Goal: Transaction & Acquisition: Purchase product/service

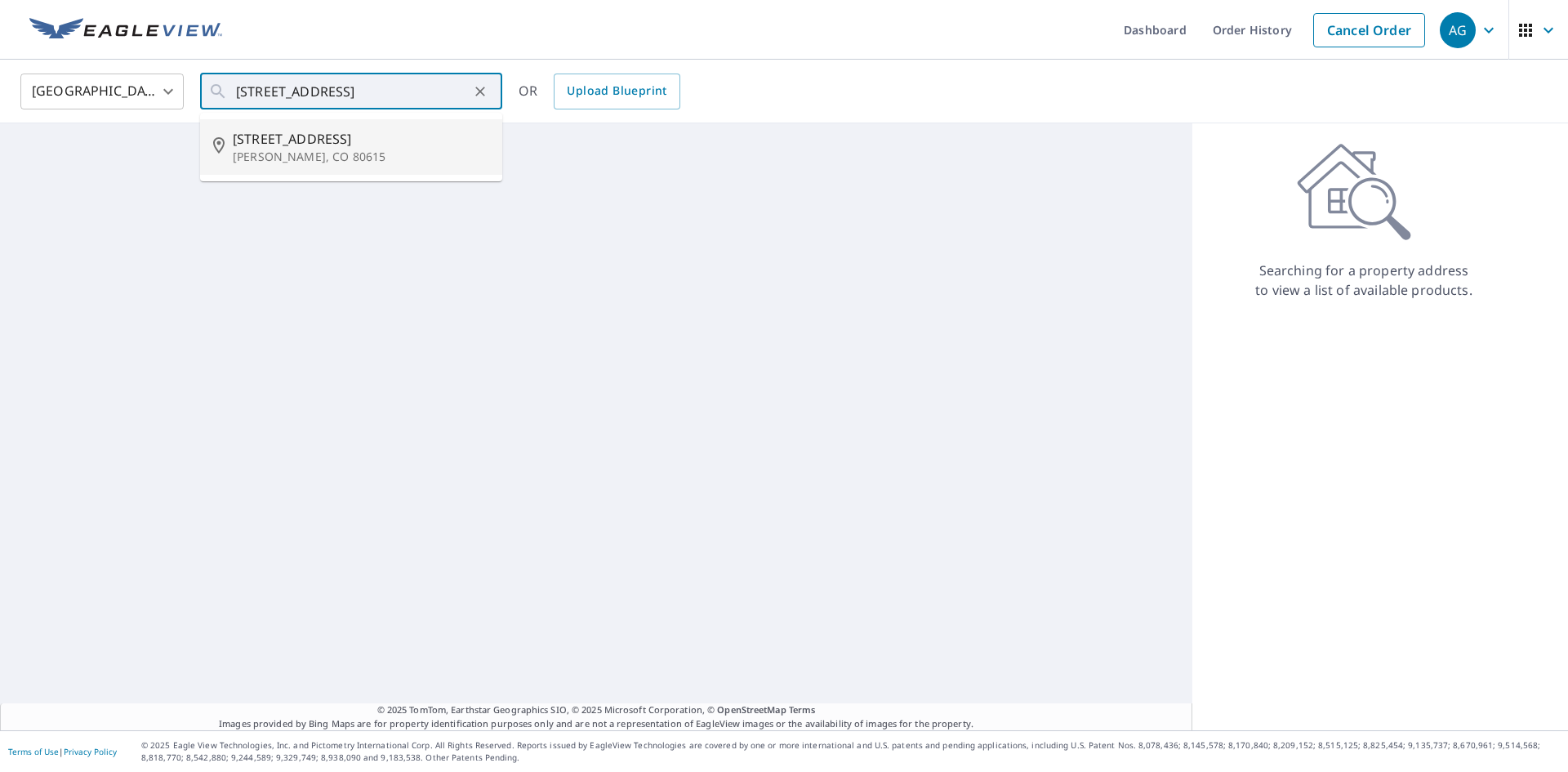
type input "[STREET_ADDRESS][PERSON_NAME]"
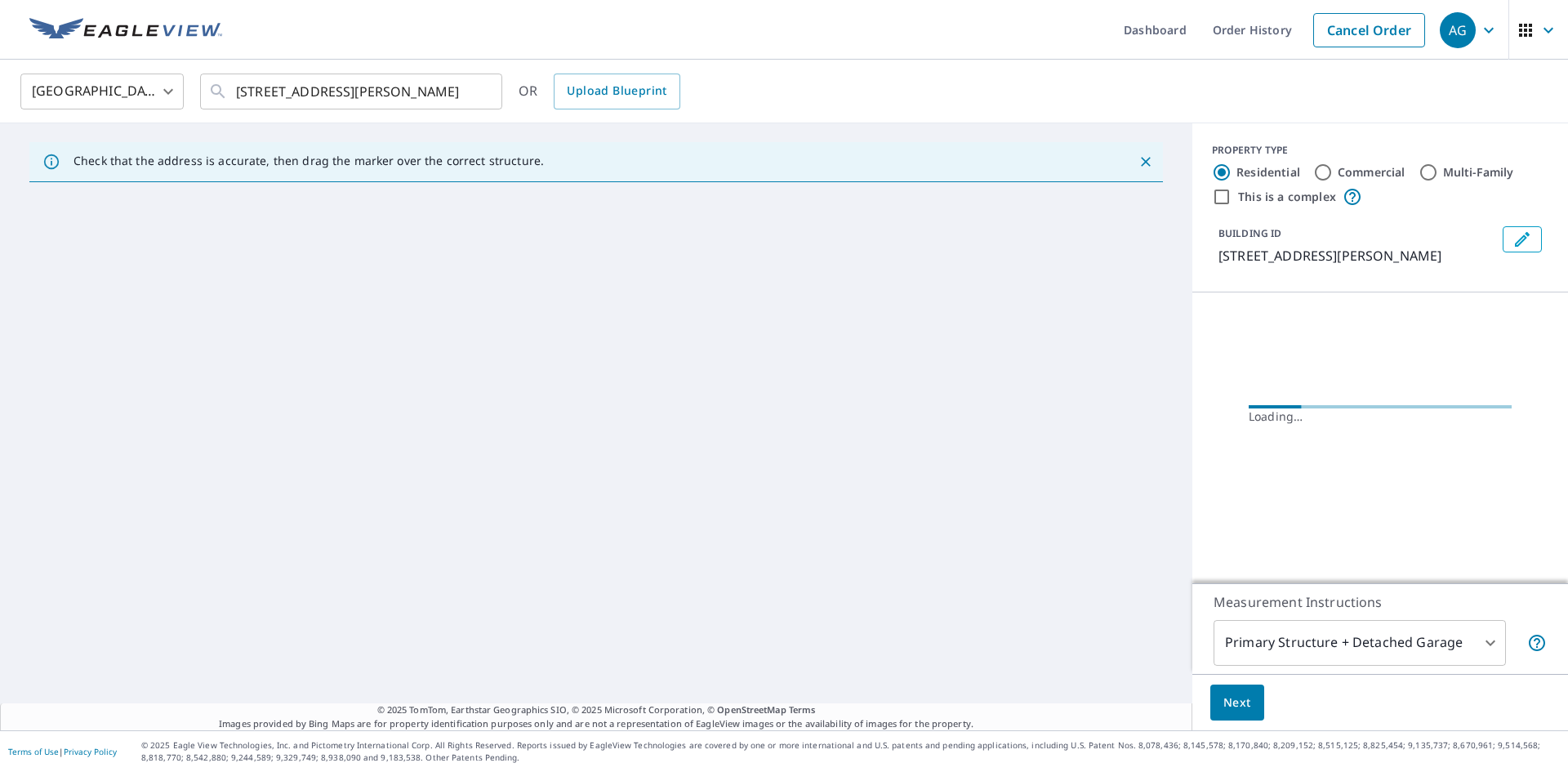
click at [1314, 630] on body "AG AG Dashboard Order History Cancel Order AG [GEOGRAPHIC_DATA] [GEOGRAPHIC_DAT…" at bounding box center [784, 386] width 1568 height 772
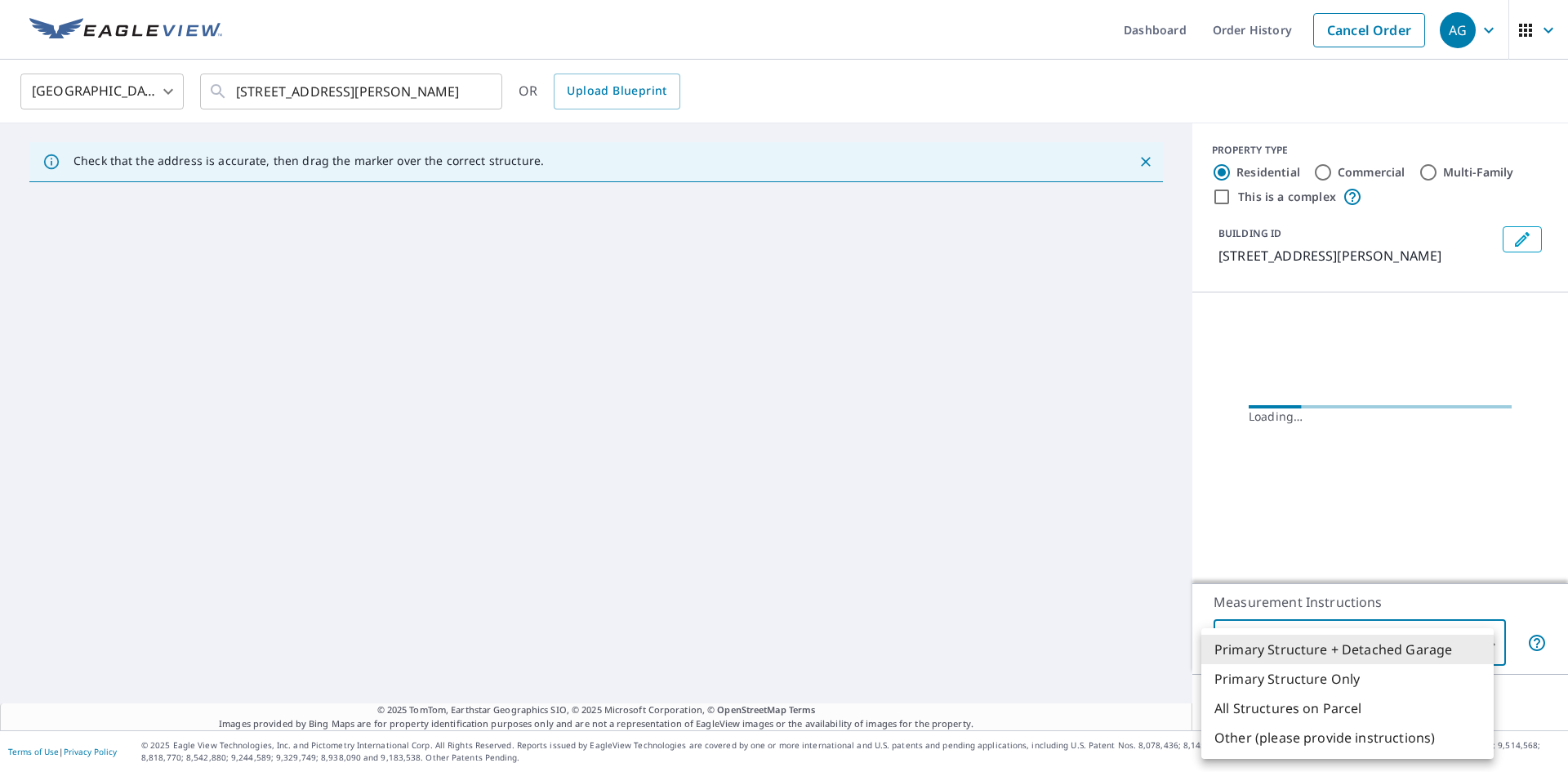
click at [1302, 710] on li "All Structures on Parcel" at bounding box center [1347, 708] width 293 height 29
type input "3"
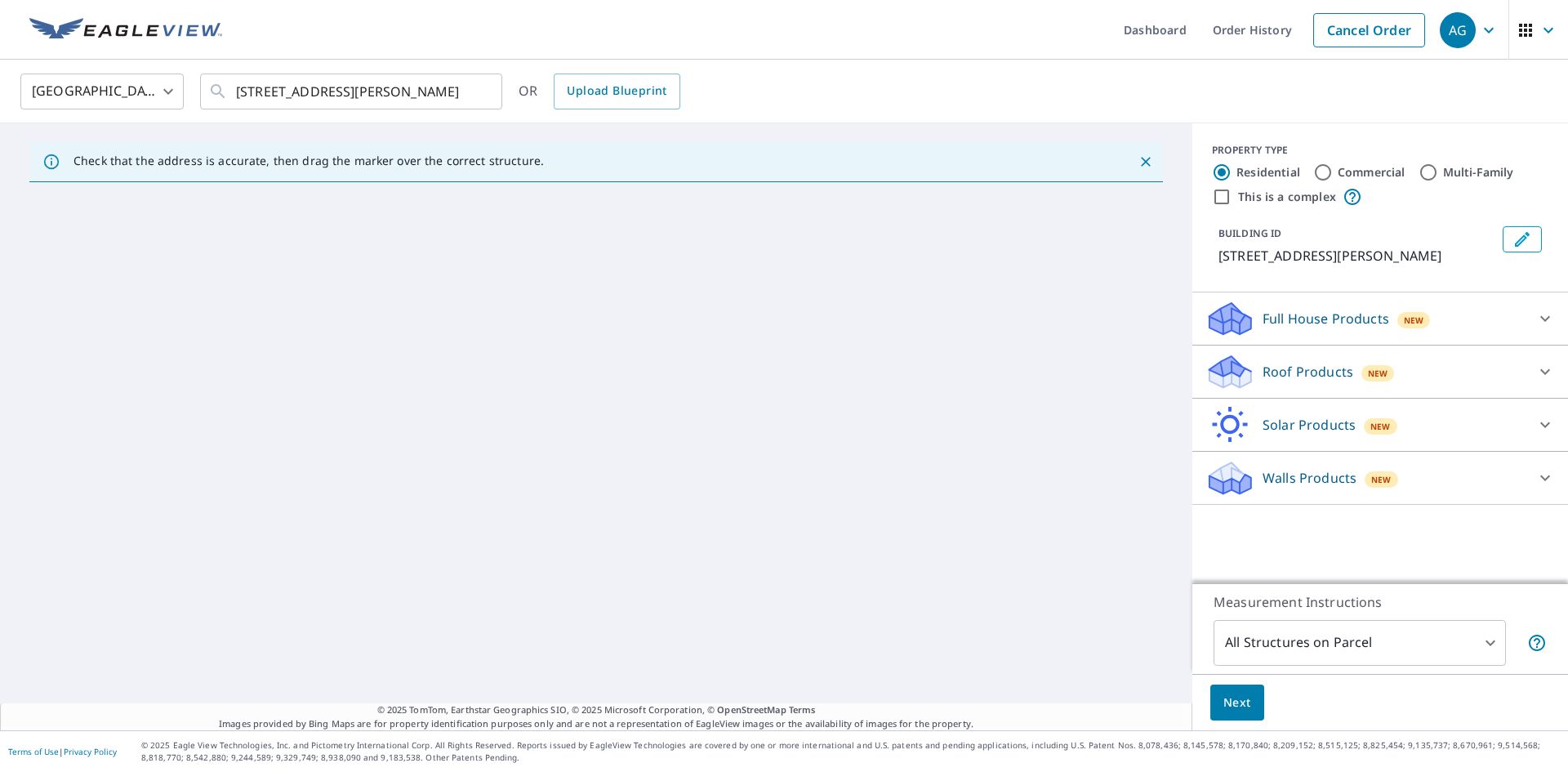
click at [1362, 381] on div "New" at bounding box center [1379, 373] width 34 height 16
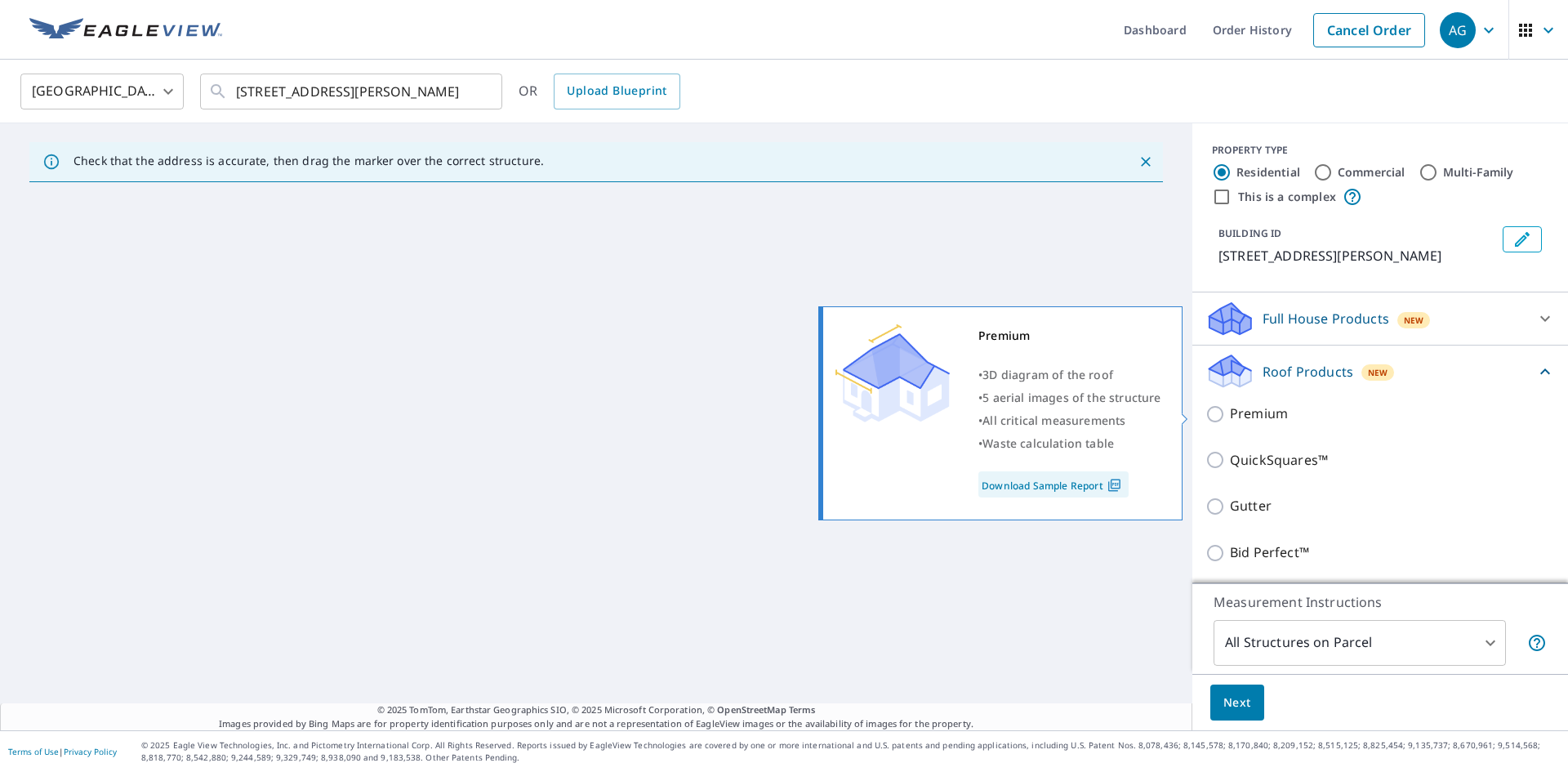
click at [1241, 415] on p "Premium" at bounding box center [1260, 414] width 58 height 20
click at [1230, 415] on input "Premium" at bounding box center [1218, 414] width 25 height 19
checkbox input "true"
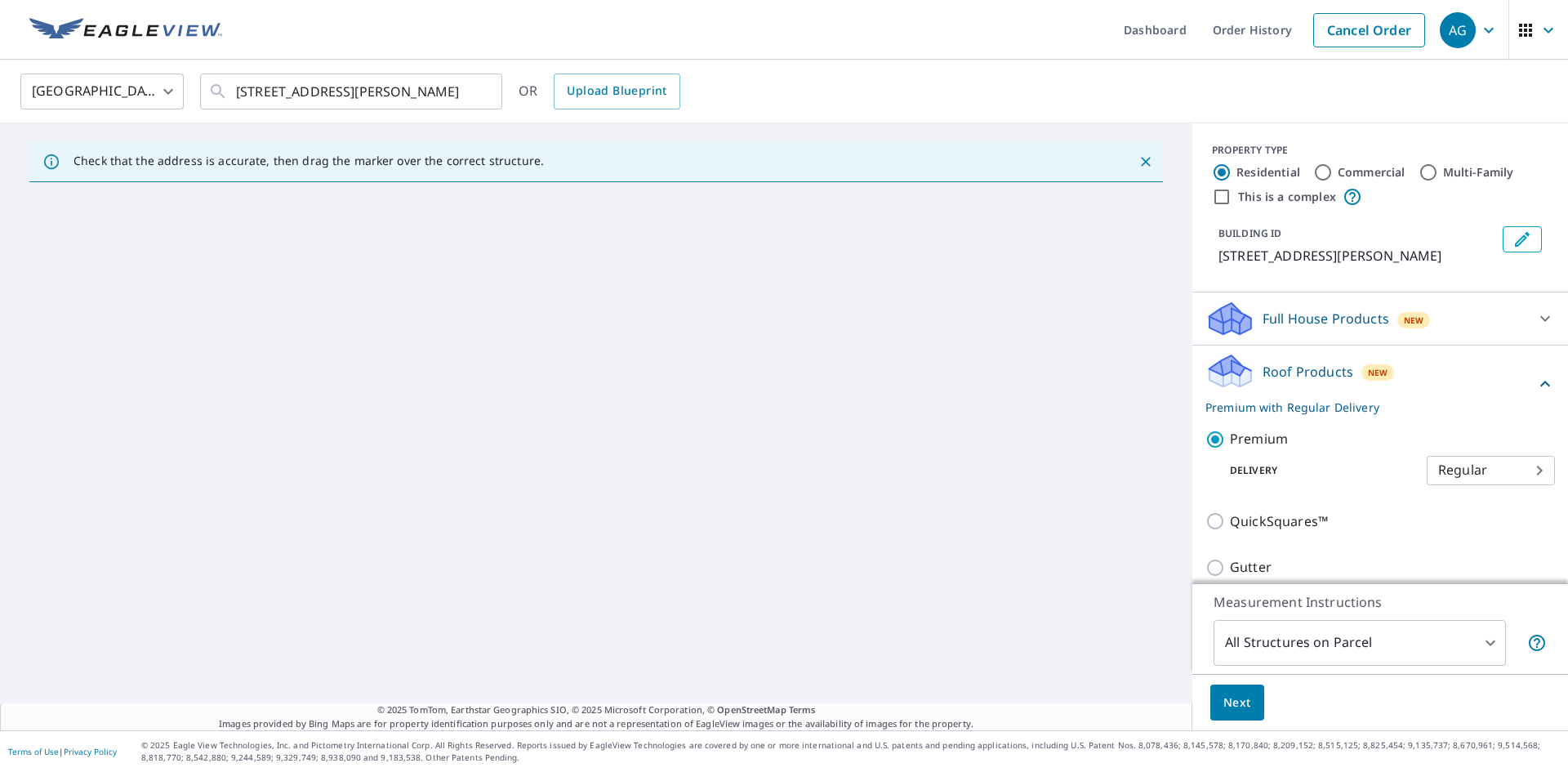
click at [1461, 473] on body "AG AG Dashboard Order History Cancel Order AG [GEOGRAPHIC_DATA] [GEOGRAPHIC_DAT…" at bounding box center [784, 386] width 1568 height 772
click at [1451, 527] on li "3 Hour" at bounding box center [1466, 529] width 128 height 29
type input "7"
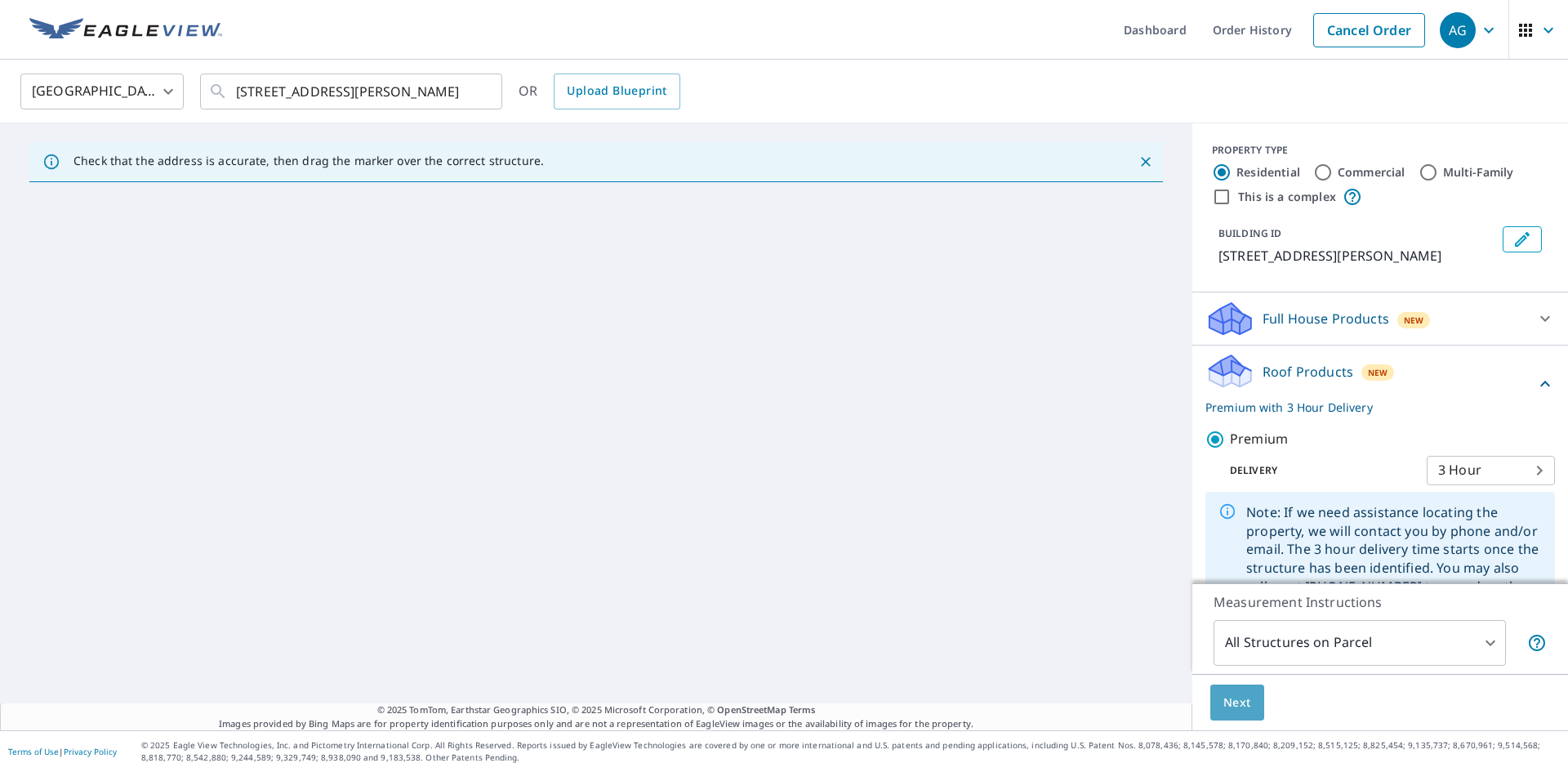
click at [1223, 705] on span "Next" at bounding box center [1237, 703] width 27 height 20
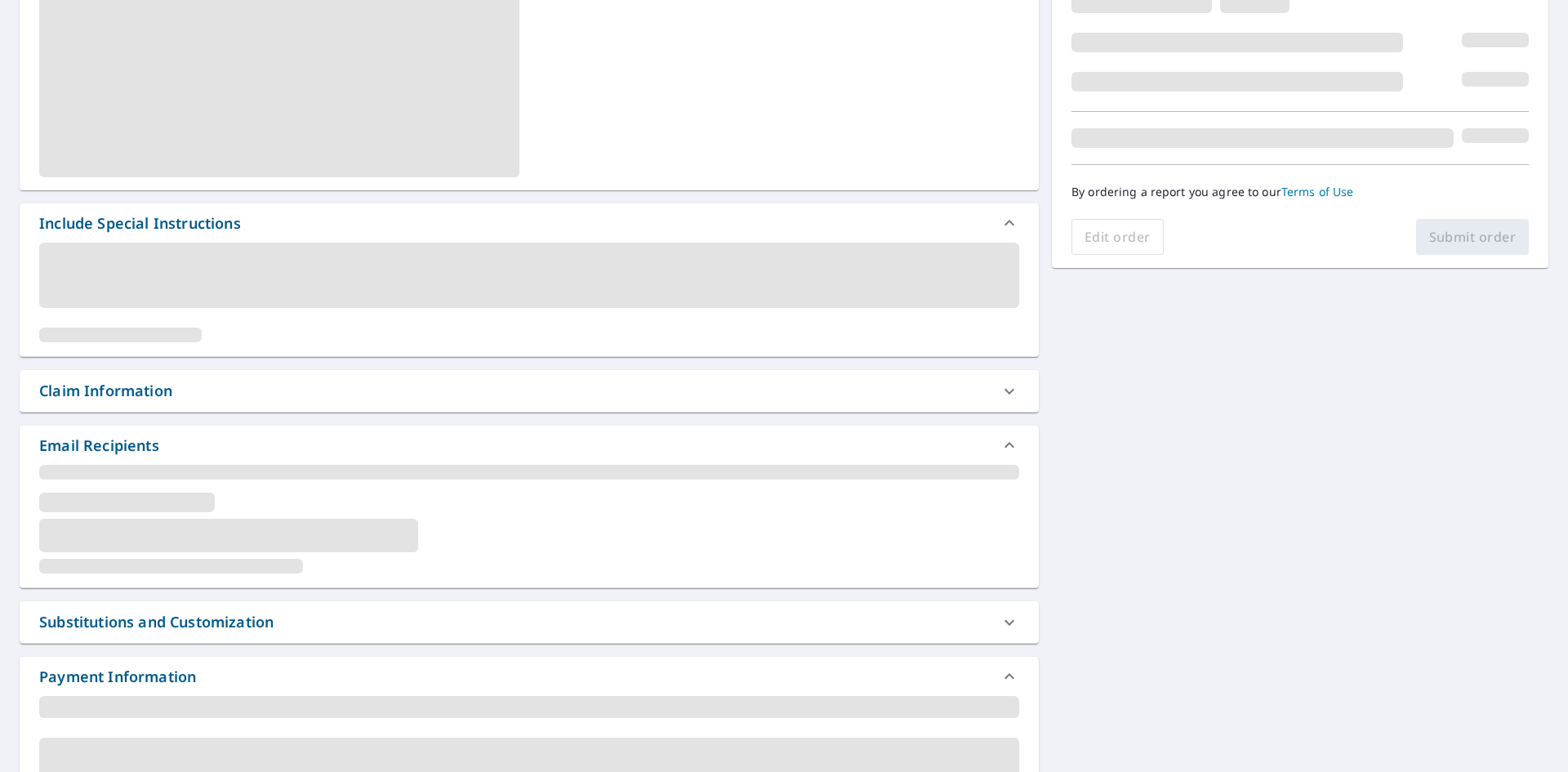
scroll to position [268, 0]
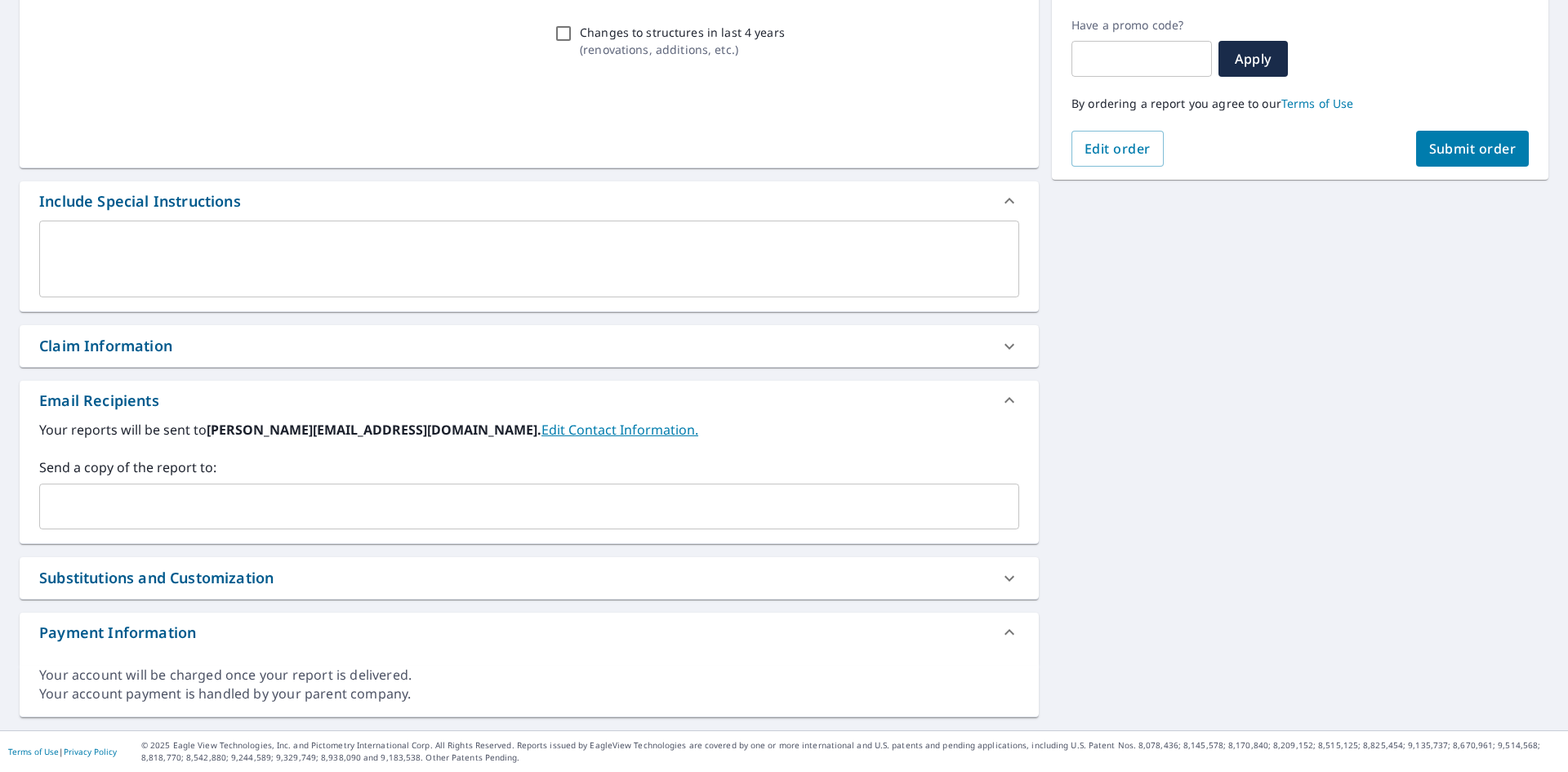
click at [148, 535] on div "Your reports will be sent to [PERSON_NAME][EMAIL_ADDRESS][DOMAIN_NAME]. Edit Co…" at bounding box center [529, 482] width 1019 height 124
click at [146, 522] on input "text" at bounding box center [517, 506] width 941 height 31
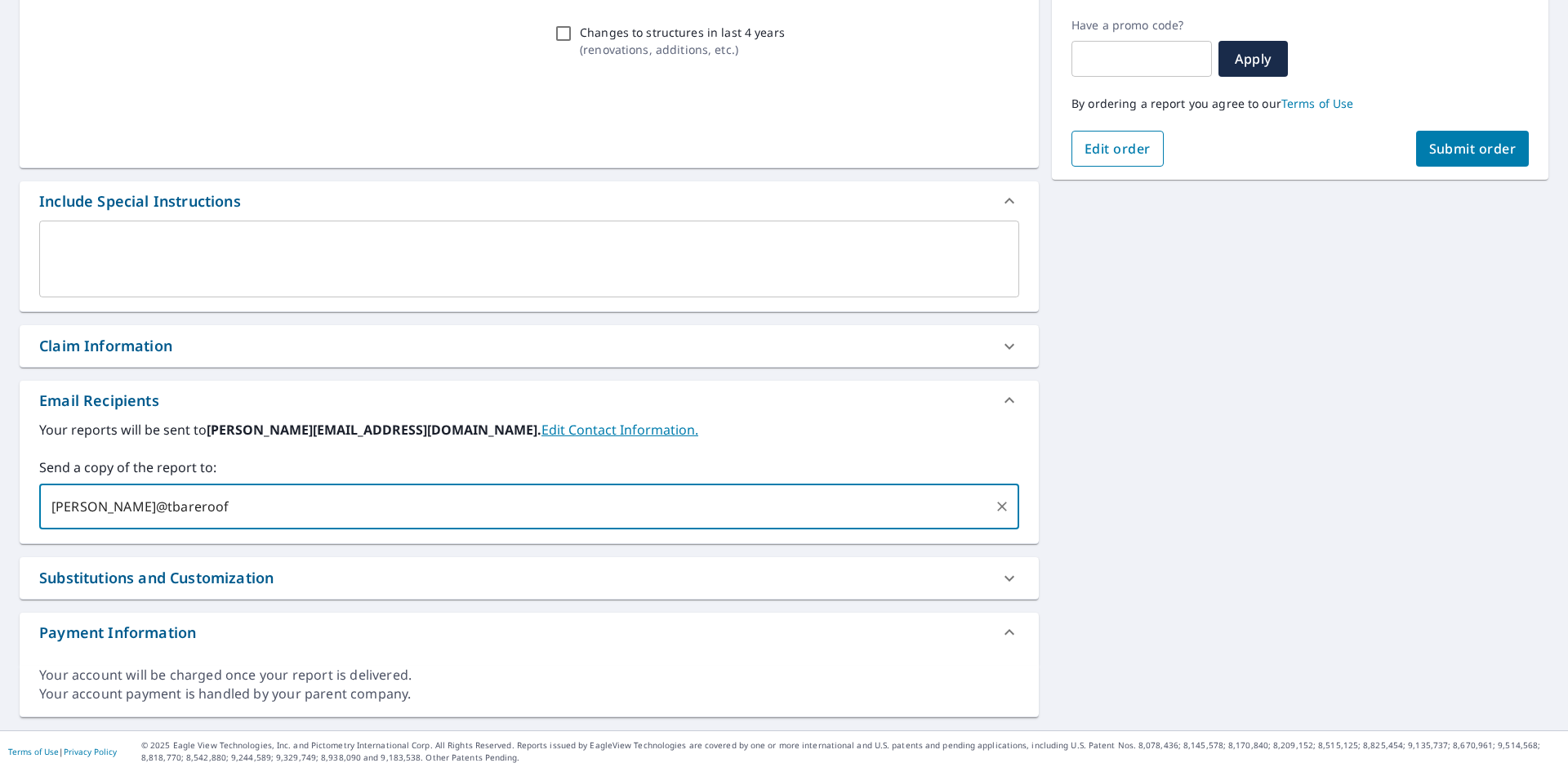
type input "[PERSON_NAME]@tbareroof"
click at [1095, 146] on span "Edit order" at bounding box center [1117, 149] width 66 height 18
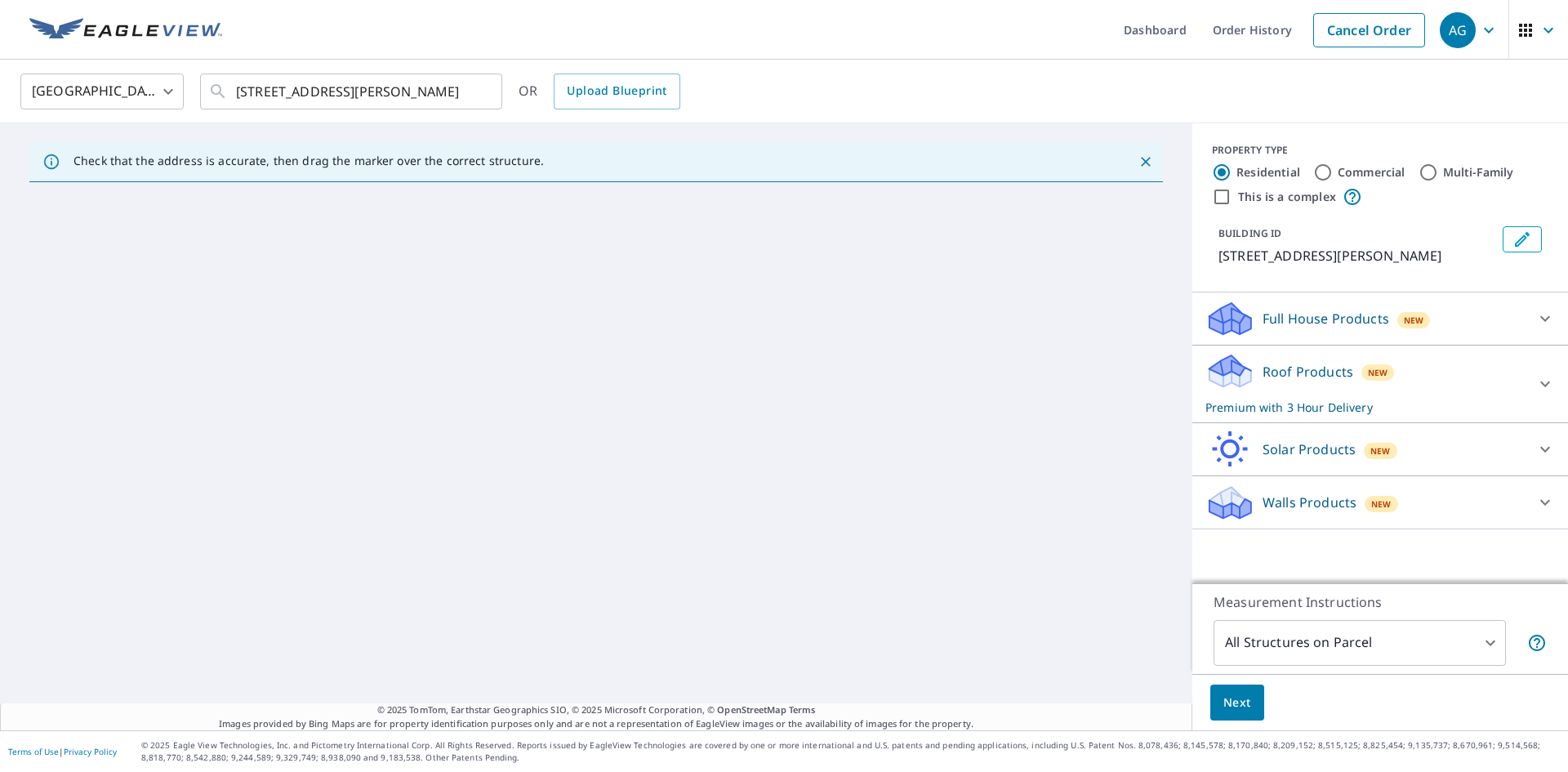
click at [1007, 61] on div "[GEOGRAPHIC_DATA] [GEOGRAPHIC_DATA] ​ [STREET_ADDRESS][PERSON_NAME] ​ OR Upload…" at bounding box center [784, 91] width 1568 height 64
click at [1092, 112] on div "[GEOGRAPHIC_DATA] [GEOGRAPHIC_DATA] ​ [STREET_ADDRESS][PERSON_NAME] ​ OR Upload…" at bounding box center [784, 91] width 1568 height 64
click at [887, 58] on ul "Dashboard Order History Cancel Order" at bounding box center [832, 29] width 1201 height 59
drag, startPoint x: 1139, startPoint y: 158, endPoint x: 1032, endPoint y: 75, distance: 135.4
click at [1021, 45] on ul "Dashboard Order History Cancel Order" at bounding box center [832, 29] width 1201 height 59
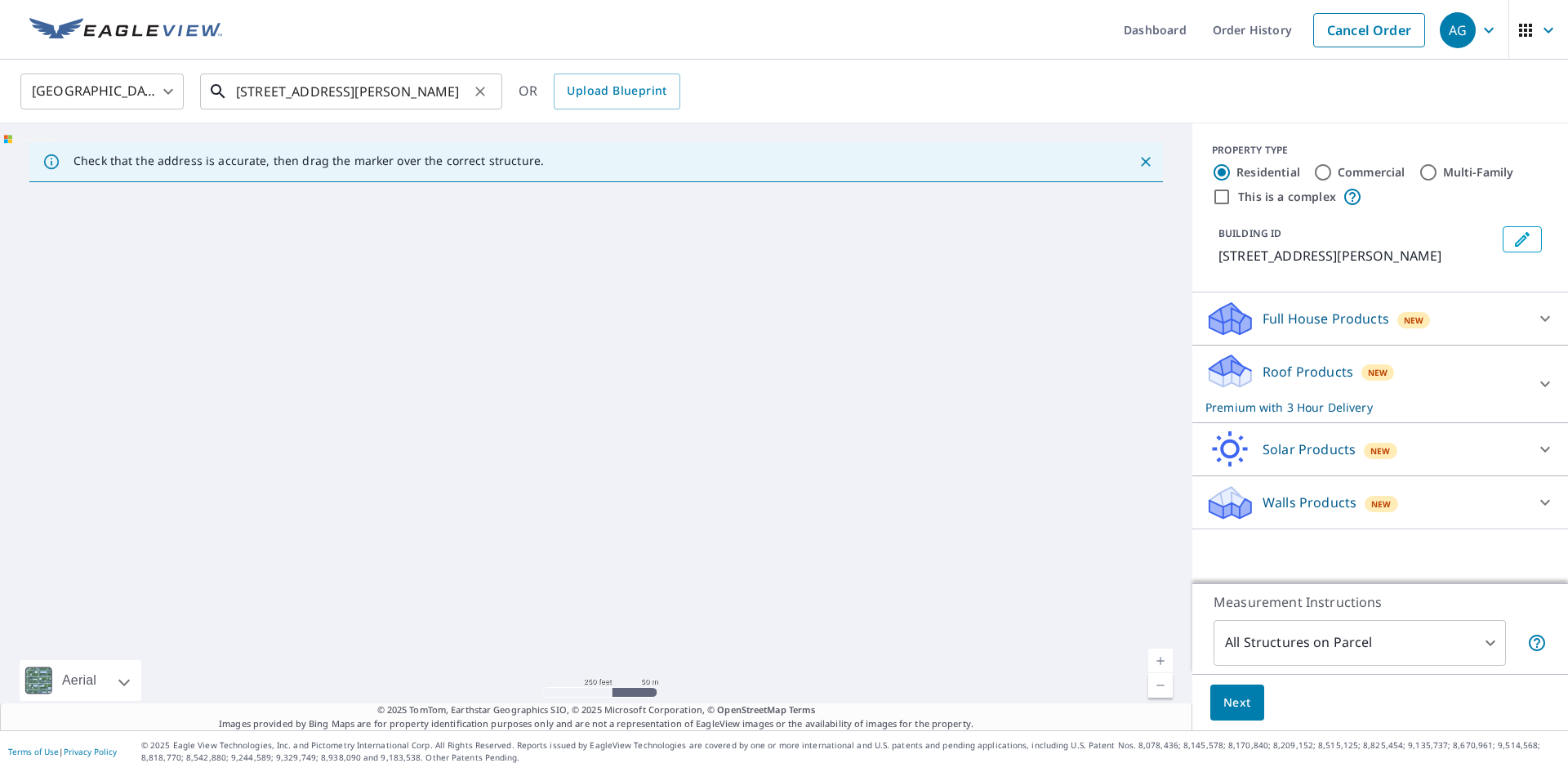
click at [287, 97] on input "[STREET_ADDRESS][PERSON_NAME]" at bounding box center [352, 92] width 232 height 46
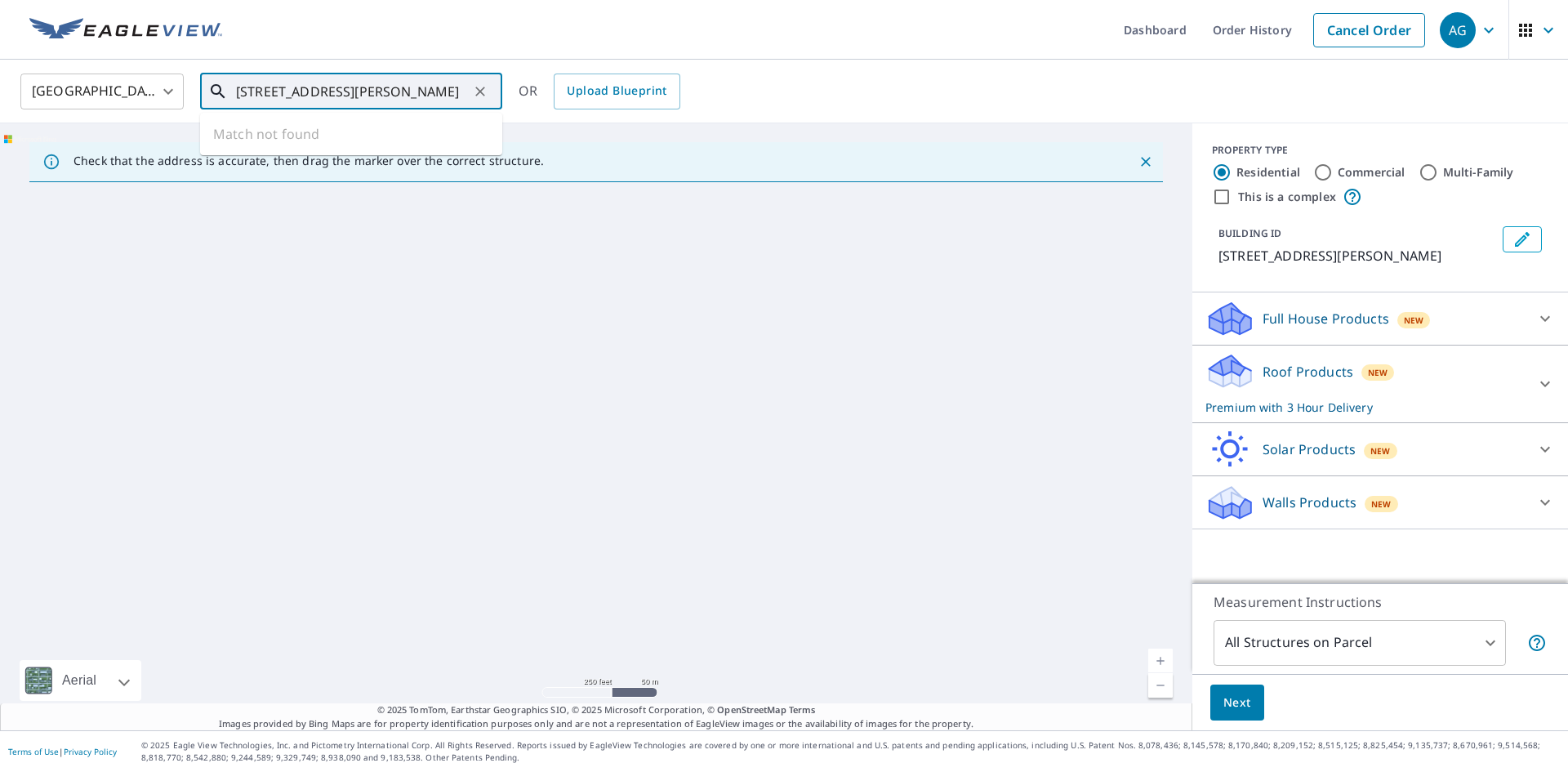
click at [293, 96] on input "[STREET_ADDRESS][PERSON_NAME]" at bounding box center [352, 92] width 232 height 46
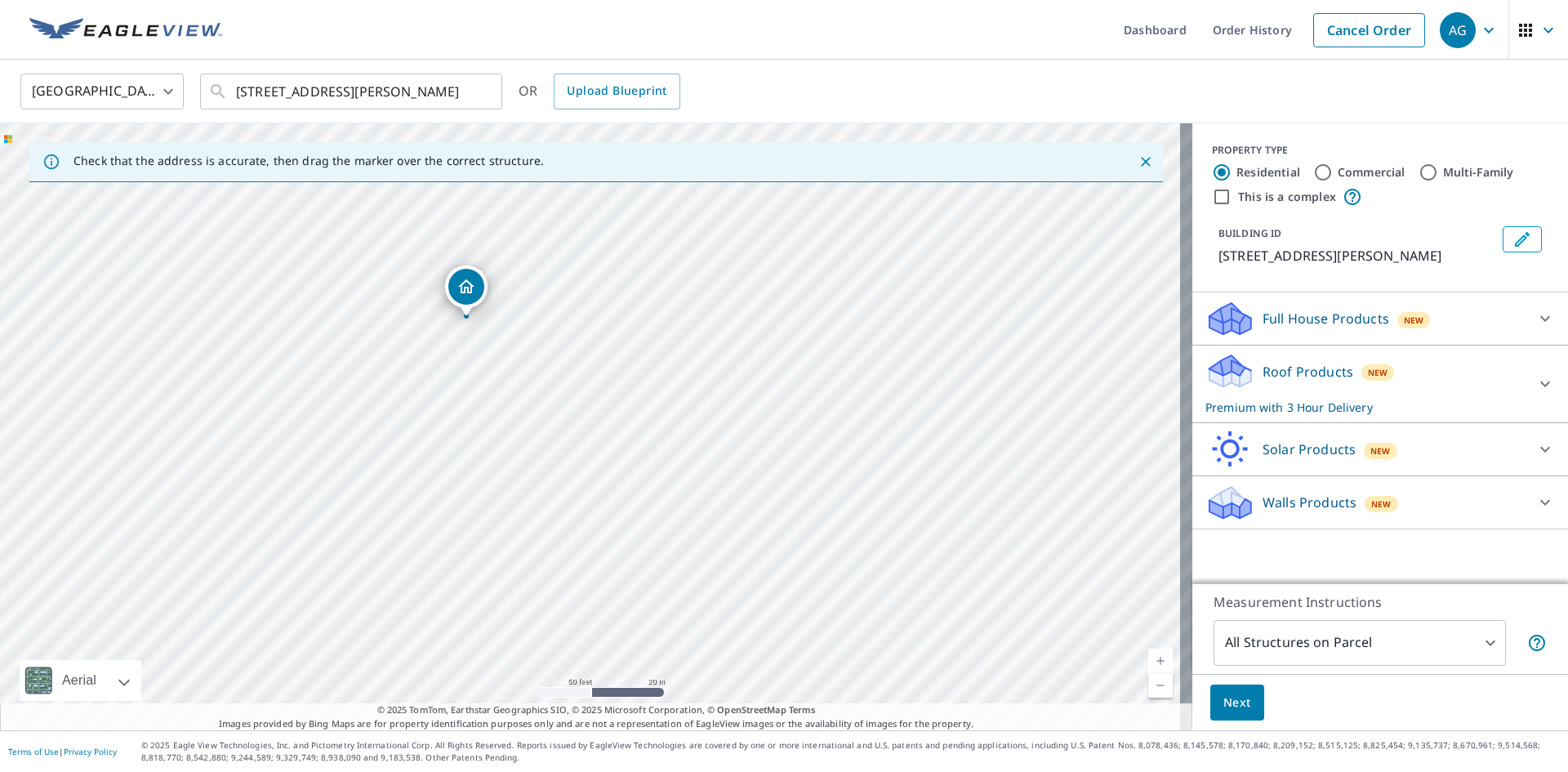
click at [1438, 366] on div "Roof Products New Premium with 3 Hour Delivery" at bounding box center [1366, 384] width 320 height 64
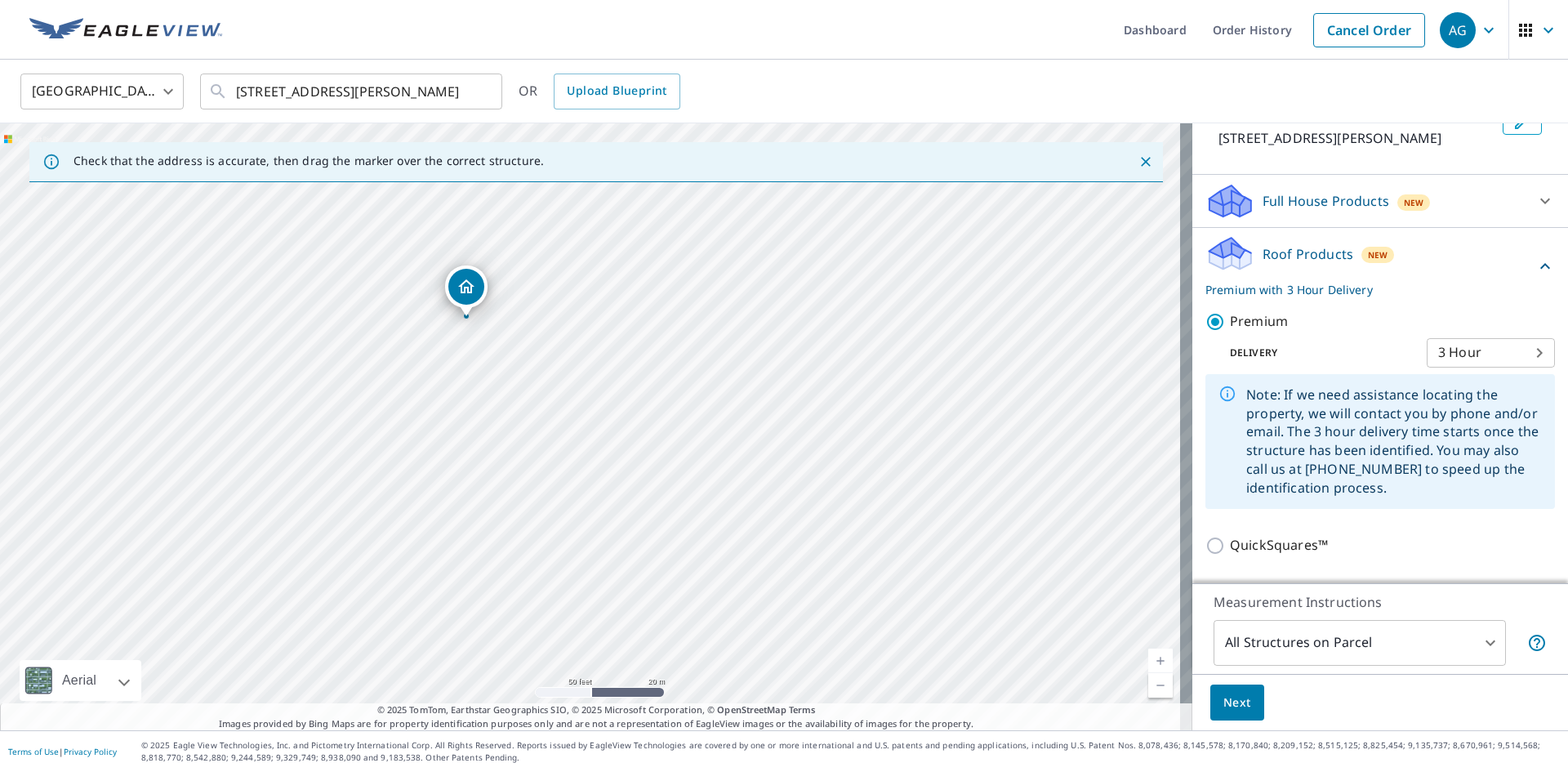
scroll to position [309, 0]
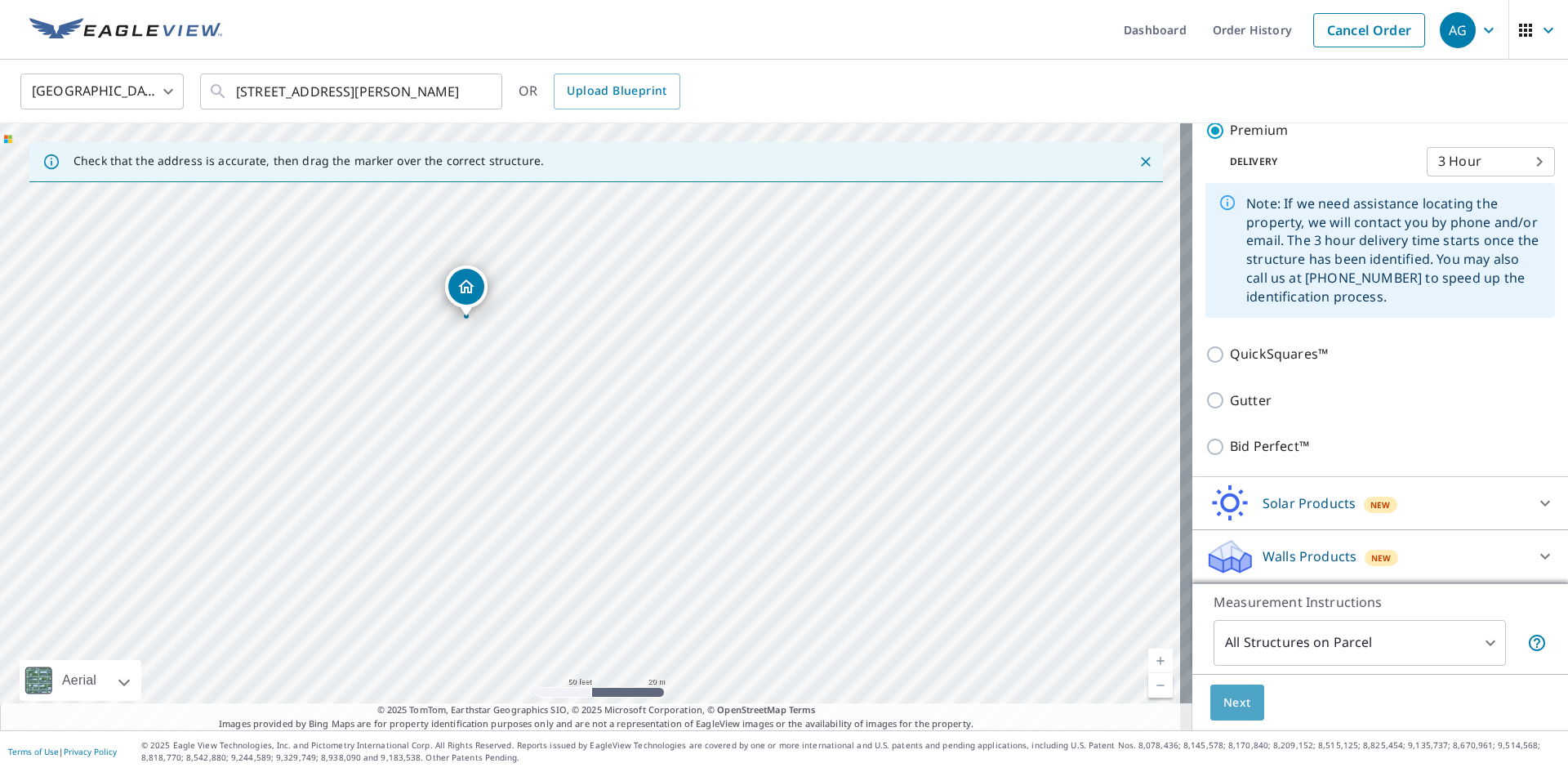
click at [1232, 706] on span "Next" at bounding box center [1237, 703] width 27 height 20
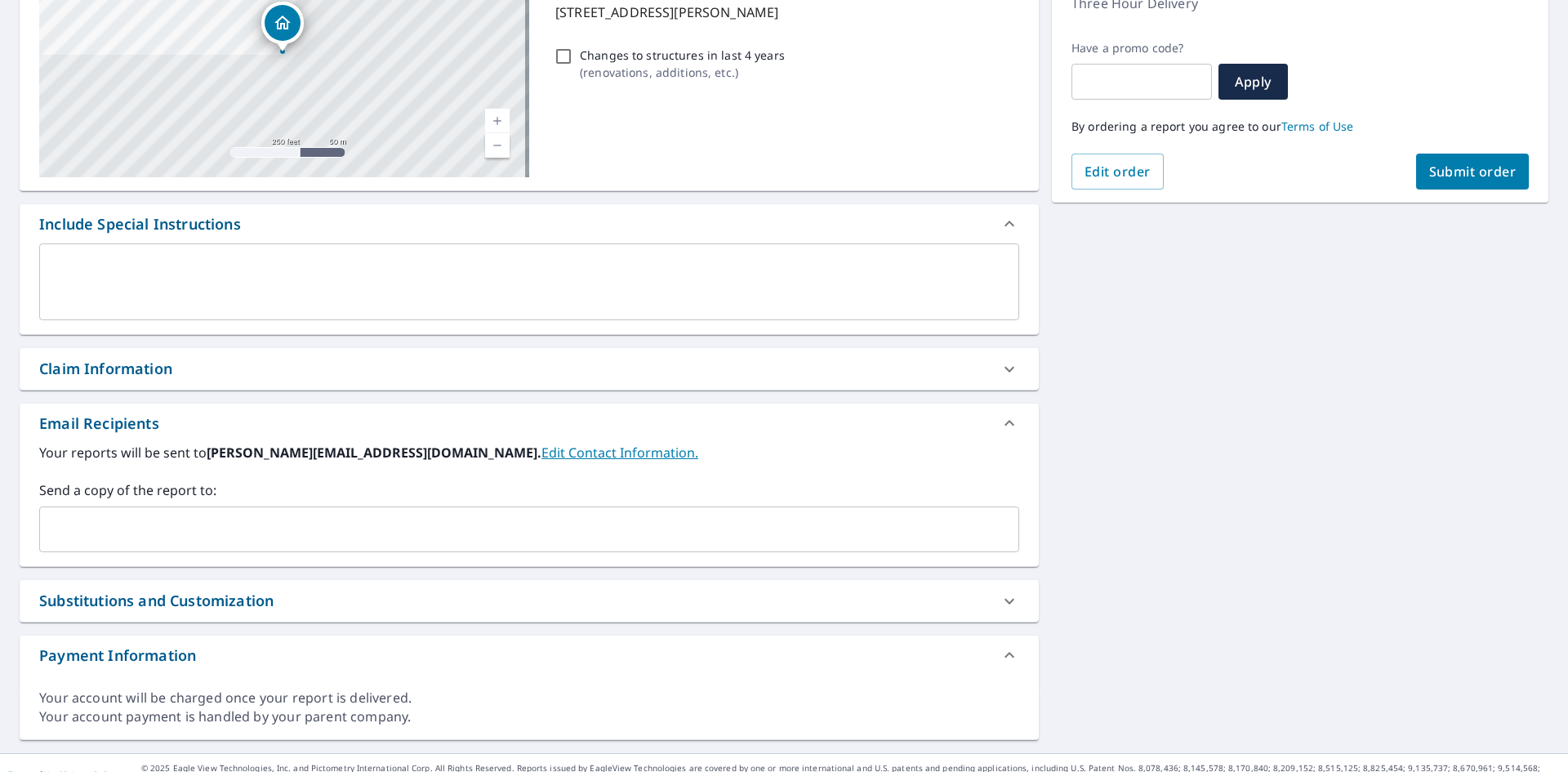
scroll to position [268, 0]
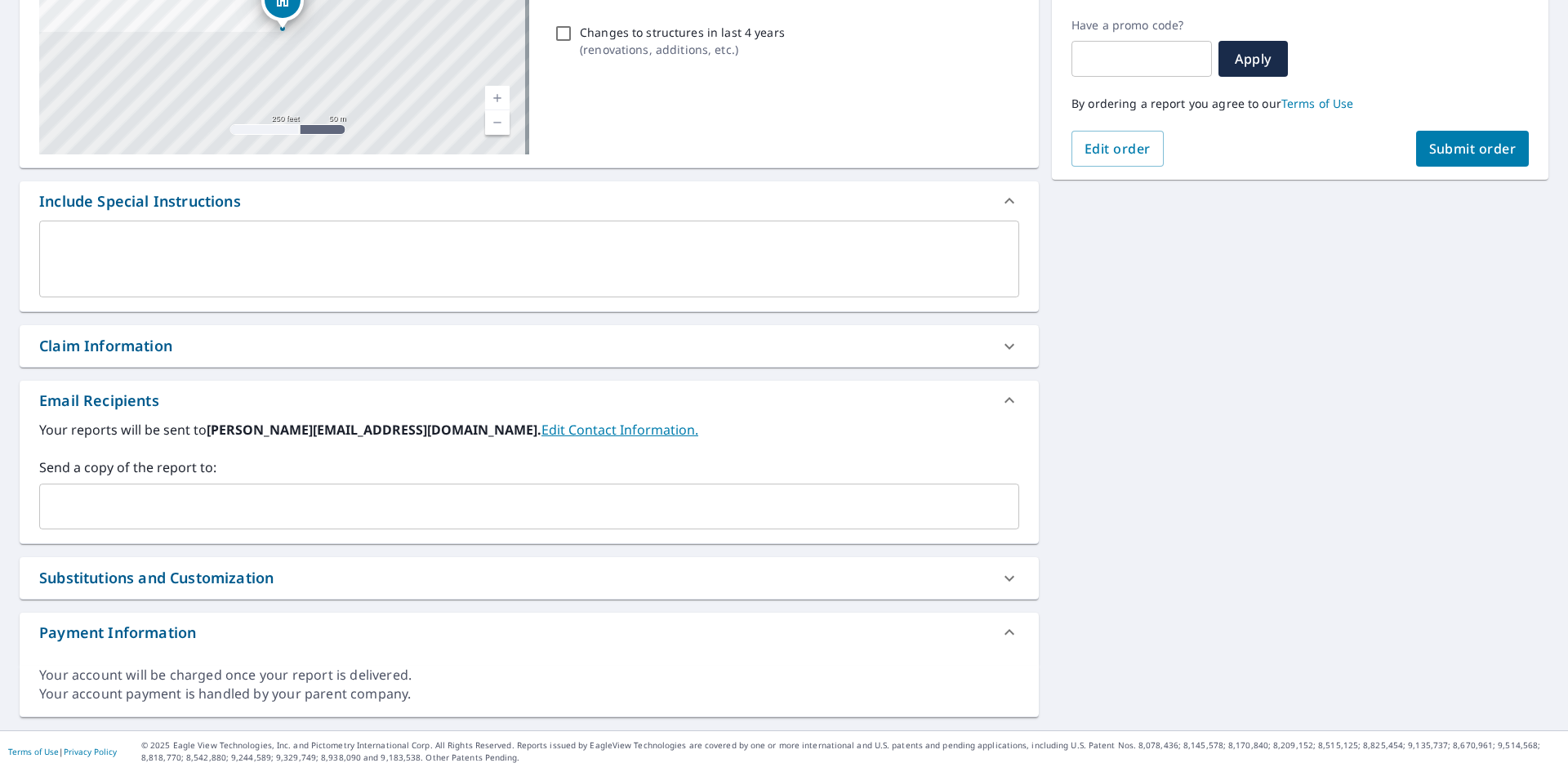
click at [132, 503] on input "text" at bounding box center [517, 506] width 941 height 31
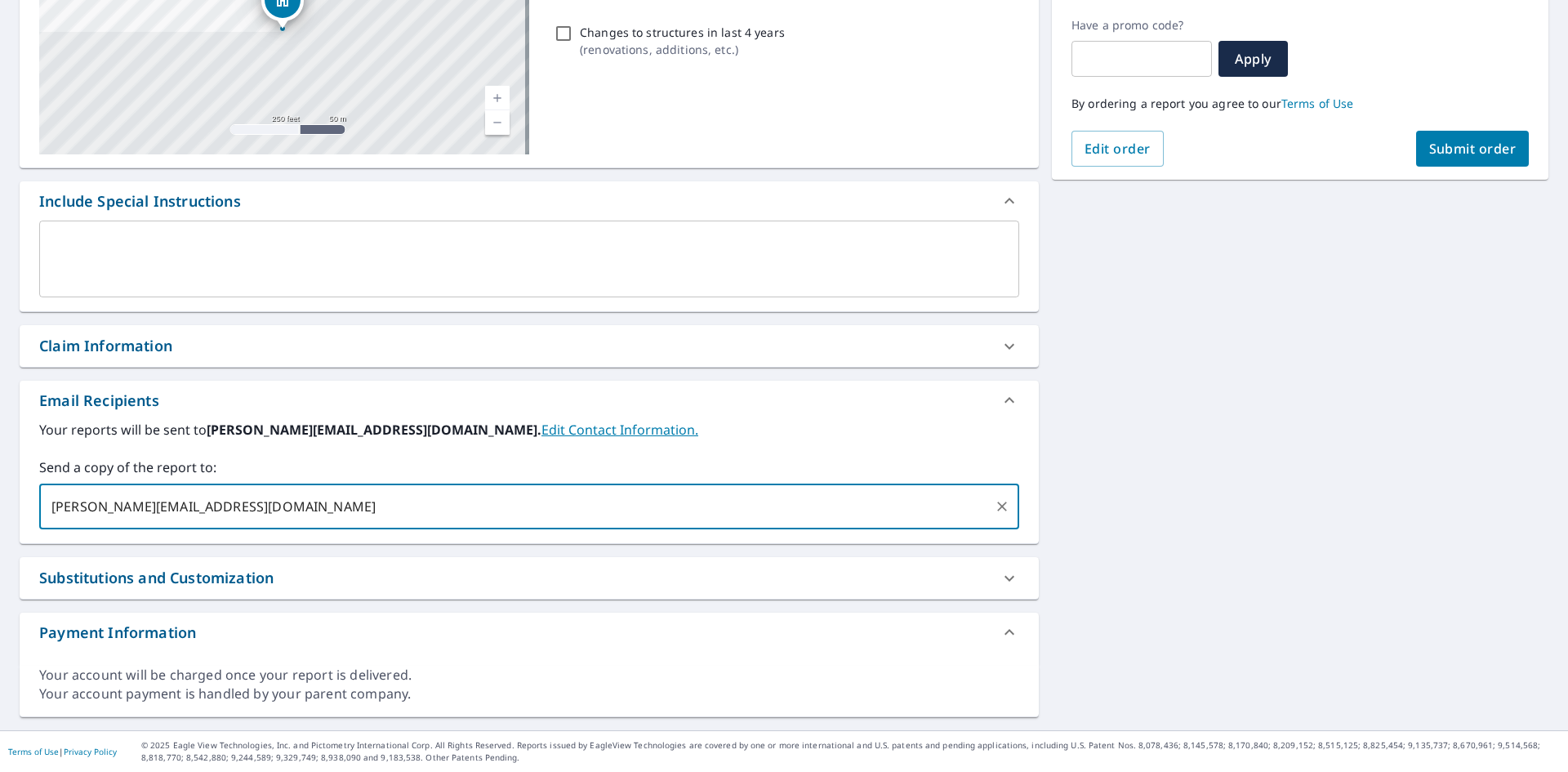
type input "travis@tbareroofing.com"
click at [1479, 153] on span "Submit order" at bounding box center [1473, 149] width 88 height 18
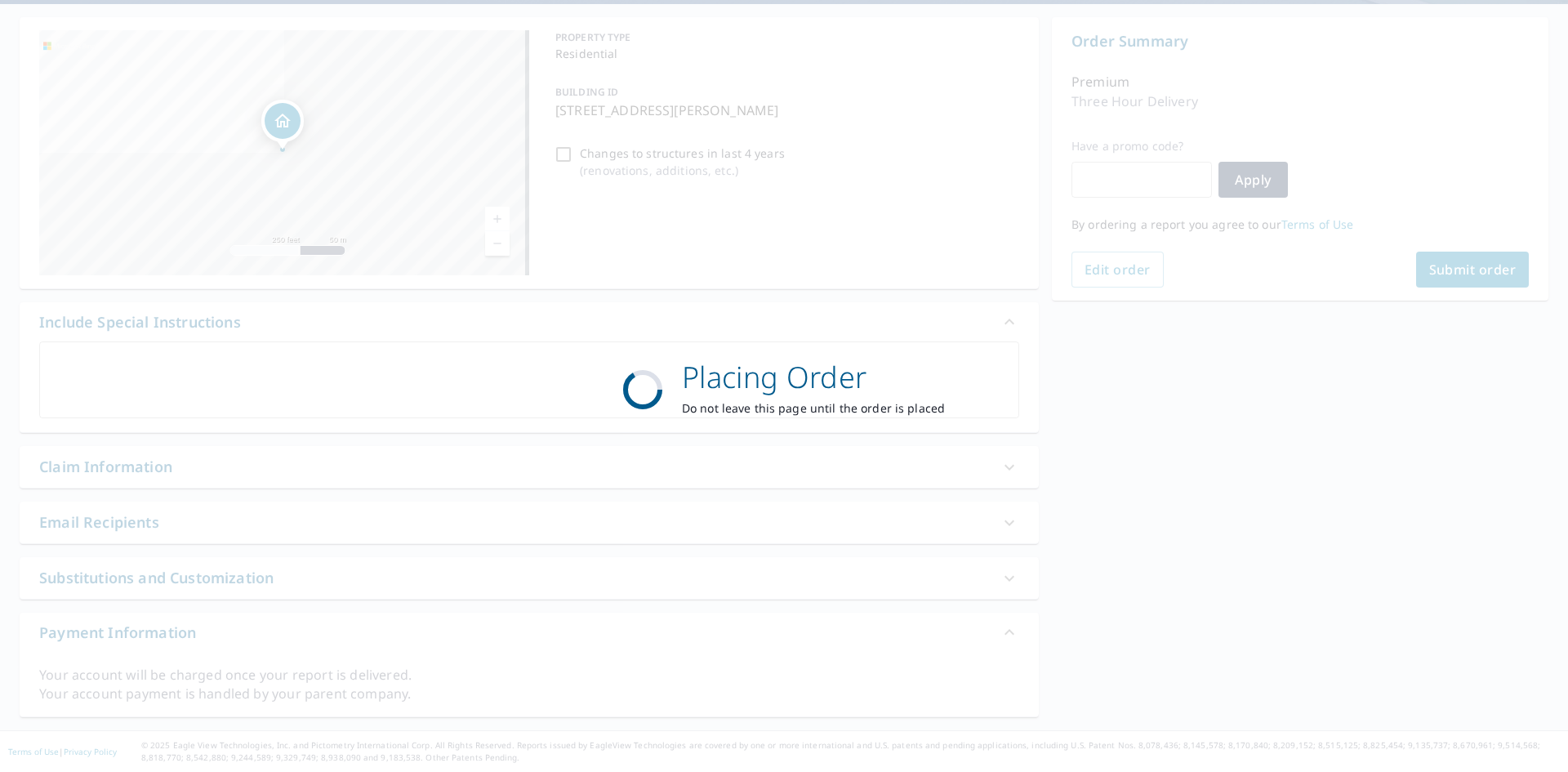
scroll to position [147, 0]
